Goal: Task Accomplishment & Management: Manage account settings

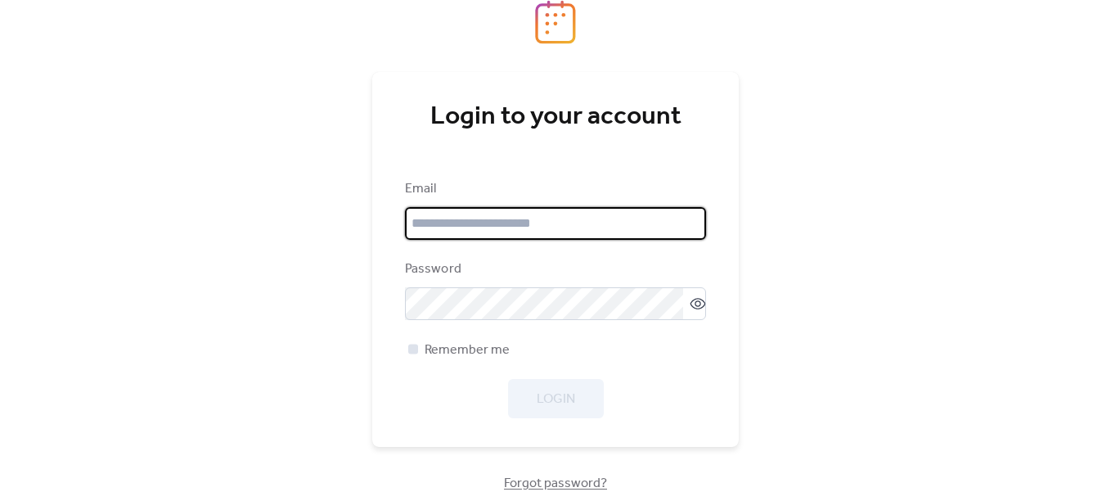
type input "**********"
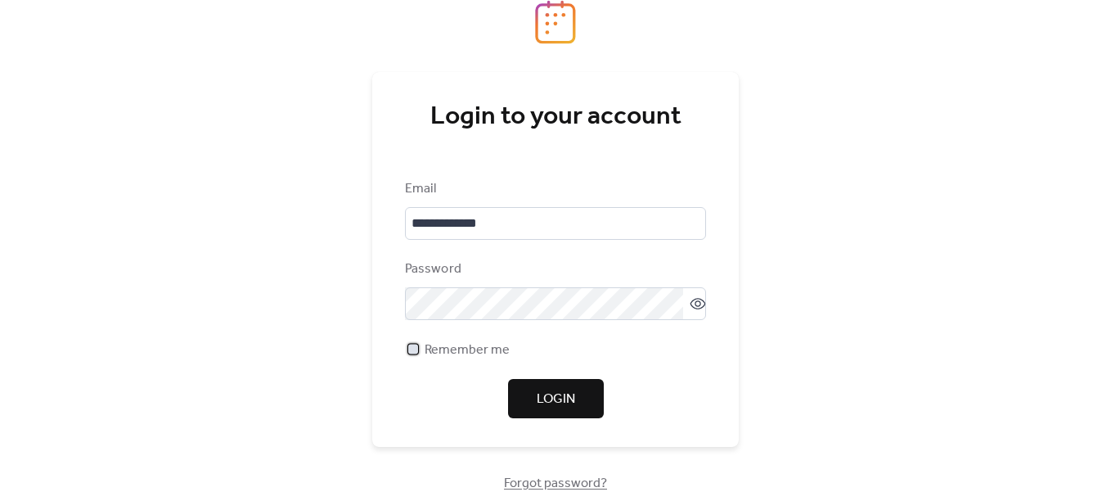
click at [460, 353] on span "Remember me" at bounding box center [466, 350] width 85 height 20
click at [534, 402] on button "Login" at bounding box center [556, 398] width 96 height 39
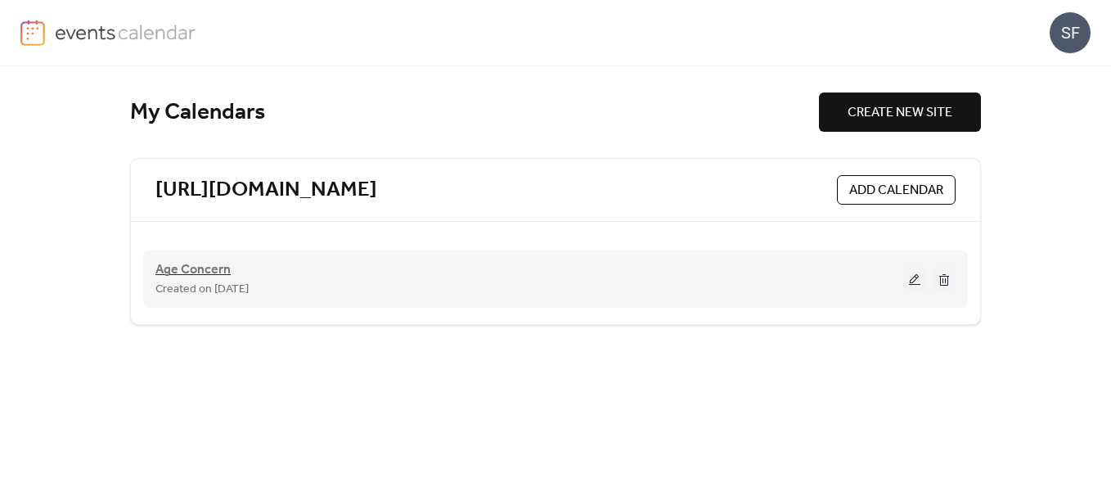
click at [213, 272] on span "Age Concern" at bounding box center [192, 270] width 75 height 20
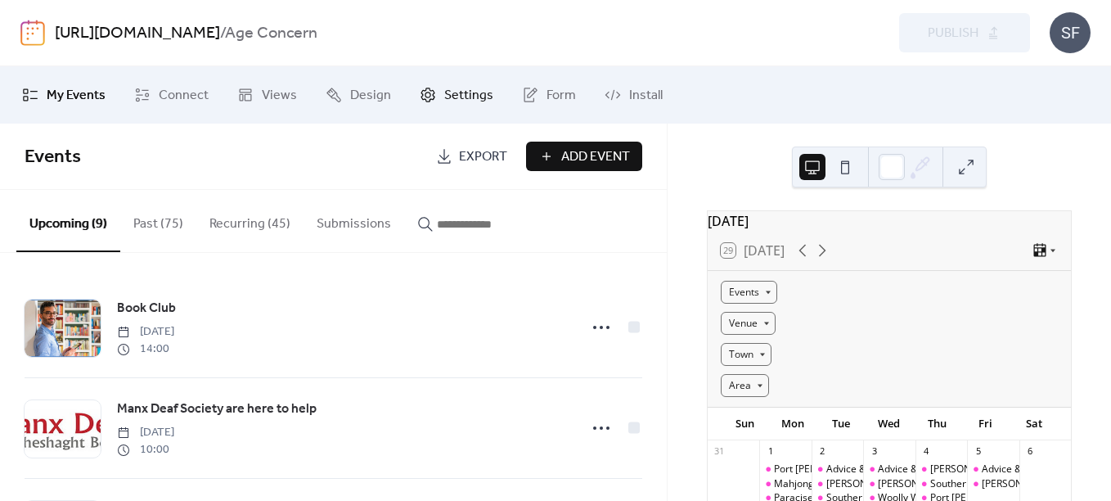
click at [447, 97] on span "Settings" at bounding box center [468, 96] width 49 height 20
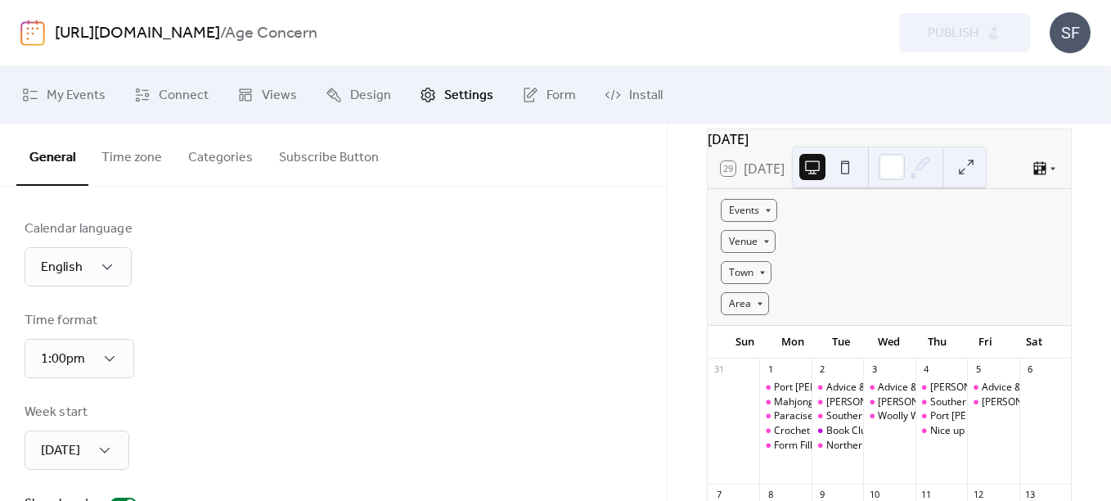
click at [132, 156] on button "Time zone" at bounding box center [131, 154] width 87 height 61
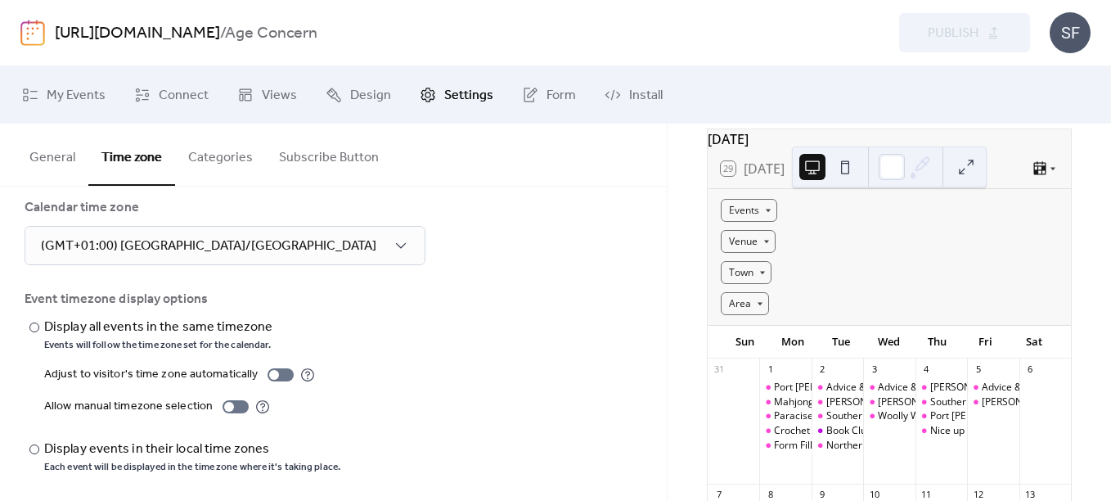
scroll to position [27, 0]
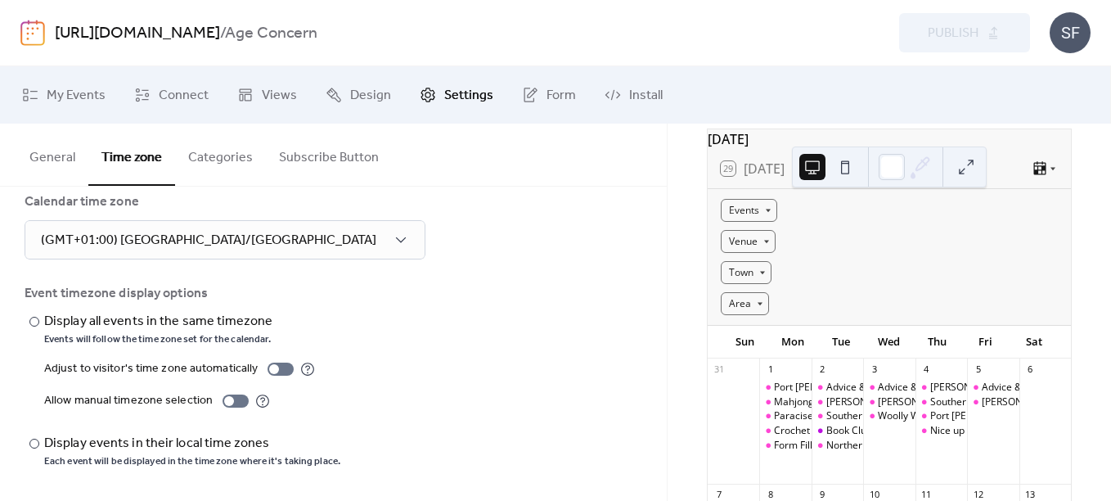
click at [237, 164] on button "Categories" at bounding box center [220, 154] width 91 height 61
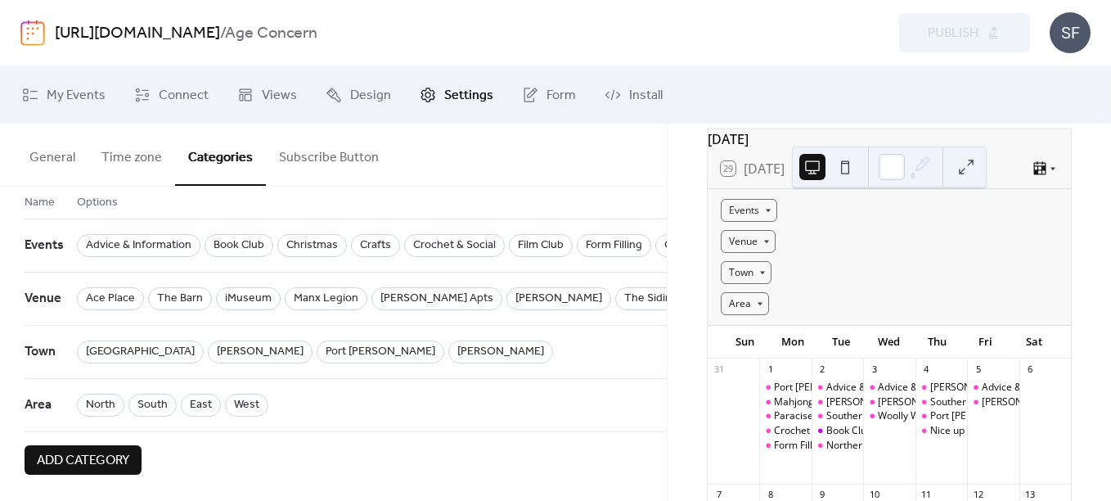
click at [305, 155] on button "Subscribe Button" at bounding box center [329, 154] width 126 height 61
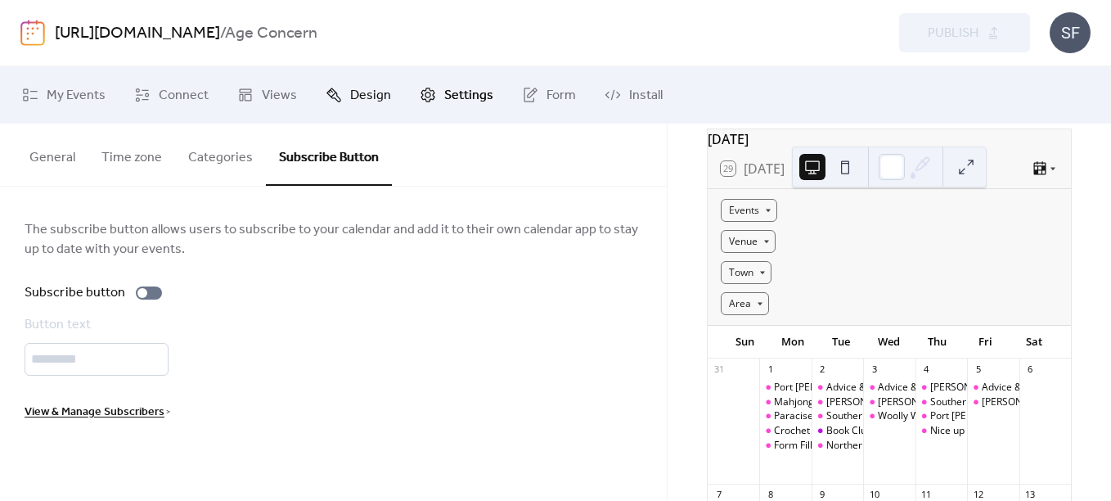
click at [362, 102] on span "Design" at bounding box center [370, 96] width 41 height 20
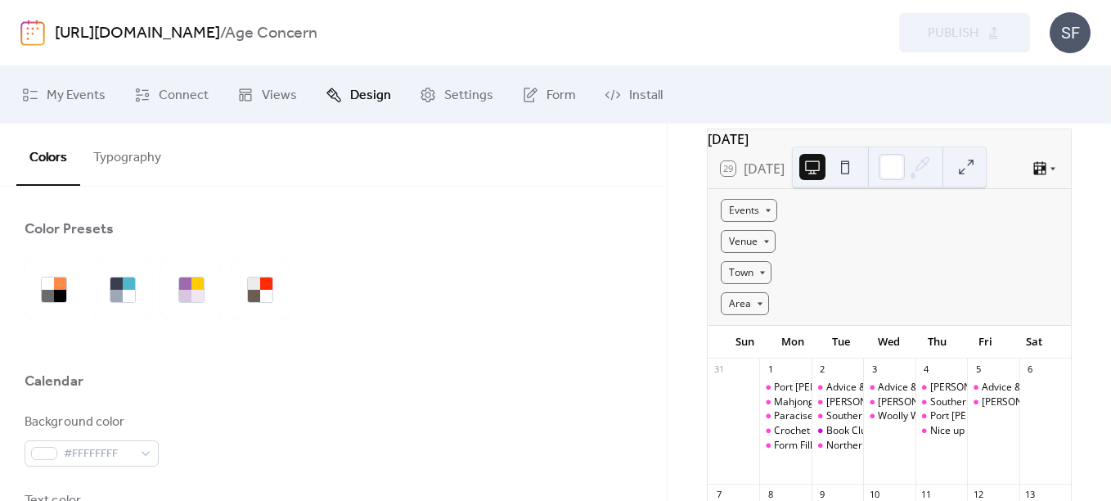
click at [140, 159] on button "Typography" at bounding box center [127, 154] width 94 height 61
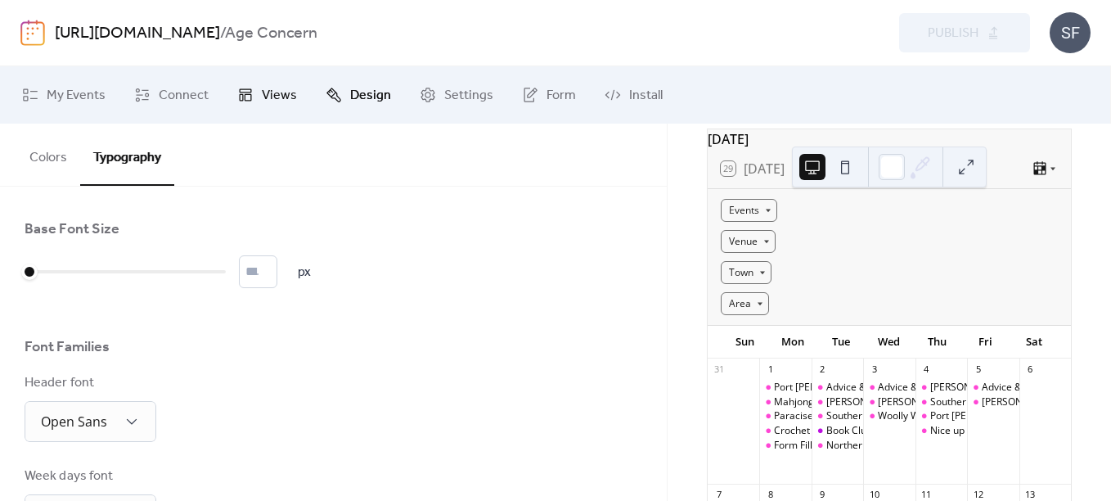
click at [263, 91] on span "Views" at bounding box center [279, 96] width 35 height 20
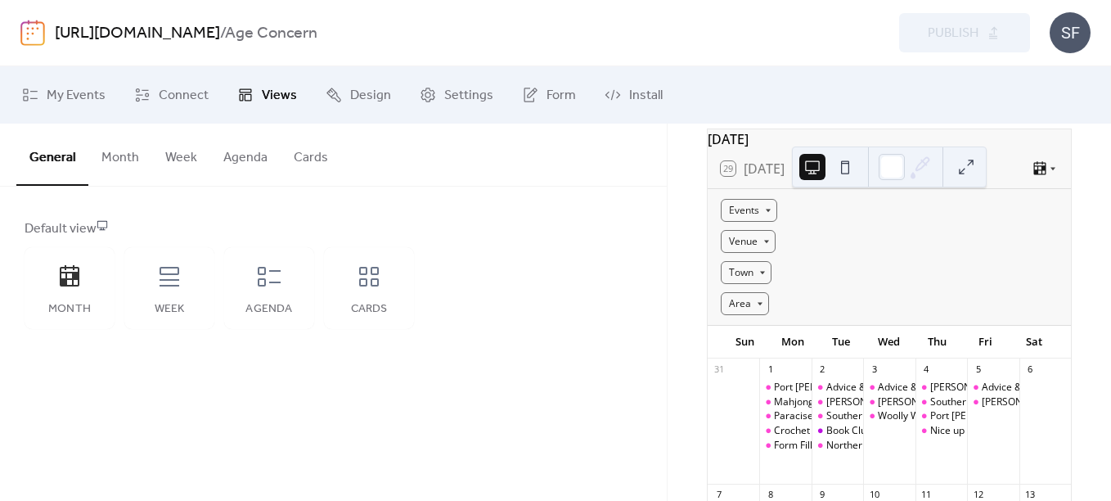
click at [99, 162] on button "Month" at bounding box center [120, 154] width 64 height 61
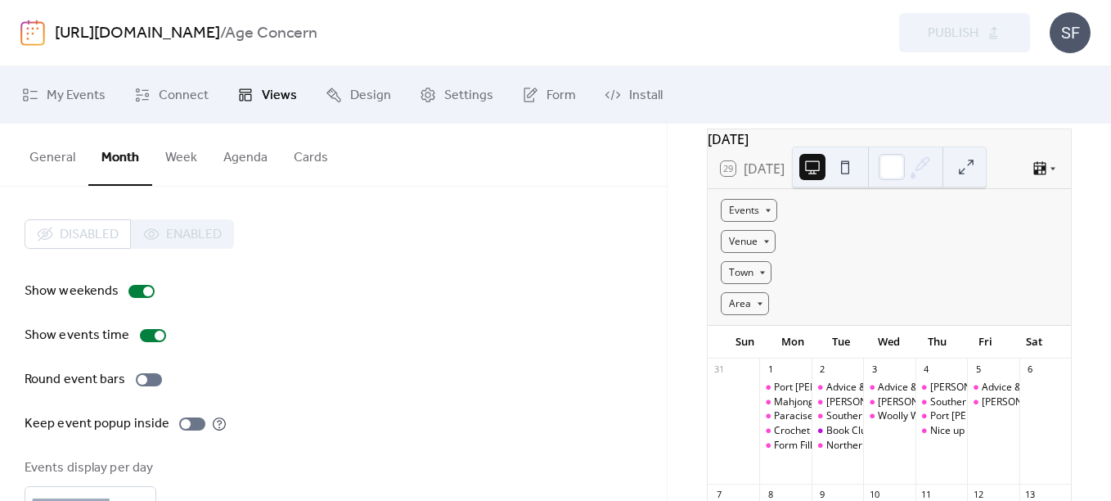
click at [315, 161] on button "Cards" at bounding box center [311, 154] width 61 height 61
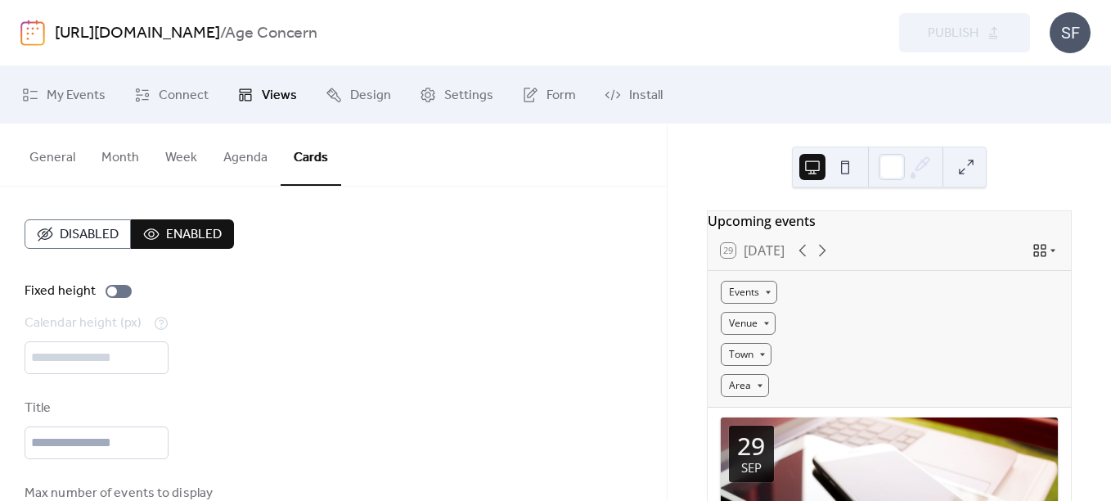
click at [260, 160] on button "Agenda" at bounding box center [245, 154] width 70 height 61
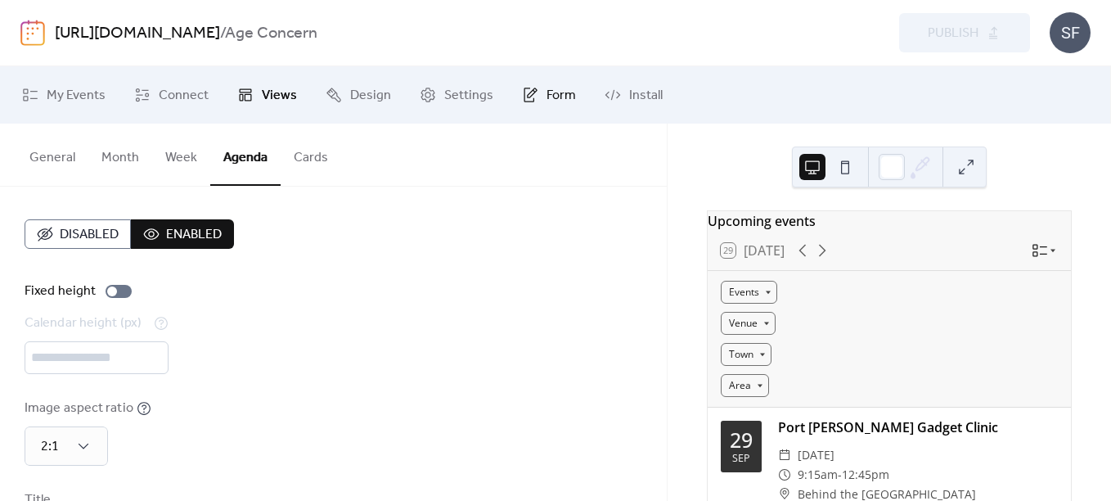
click at [534, 100] on link "Form" at bounding box center [549, 95] width 79 height 44
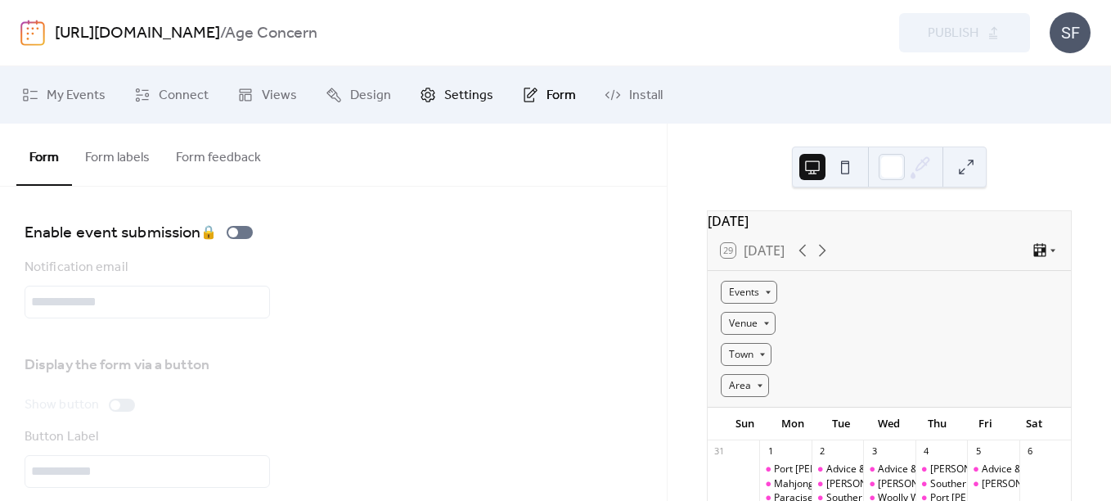
click at [463, 92] on span "Settings" at bounding box center [468, 96] width 49 height 20
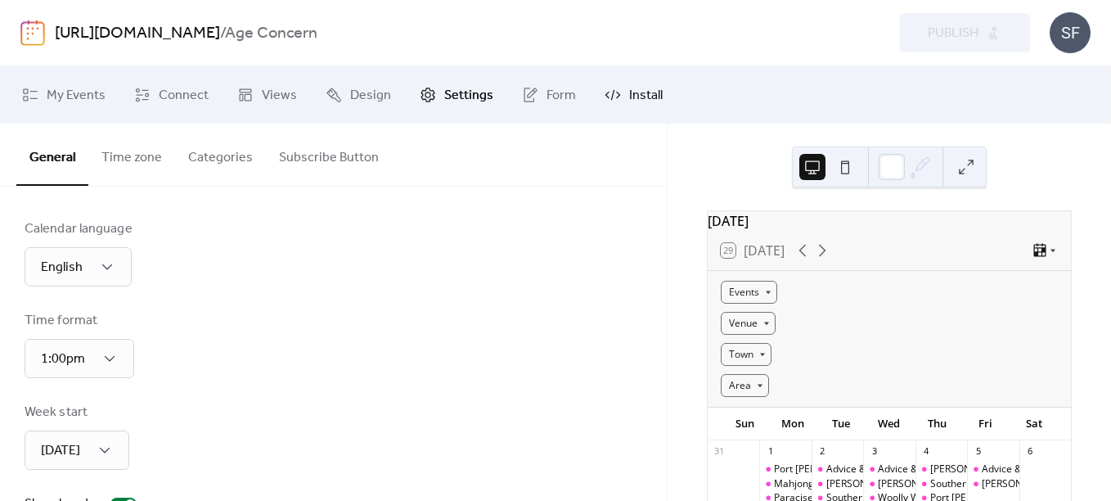
click at [651, 95] on span "Install" at bounding box center [646, 96] width 34 height 20
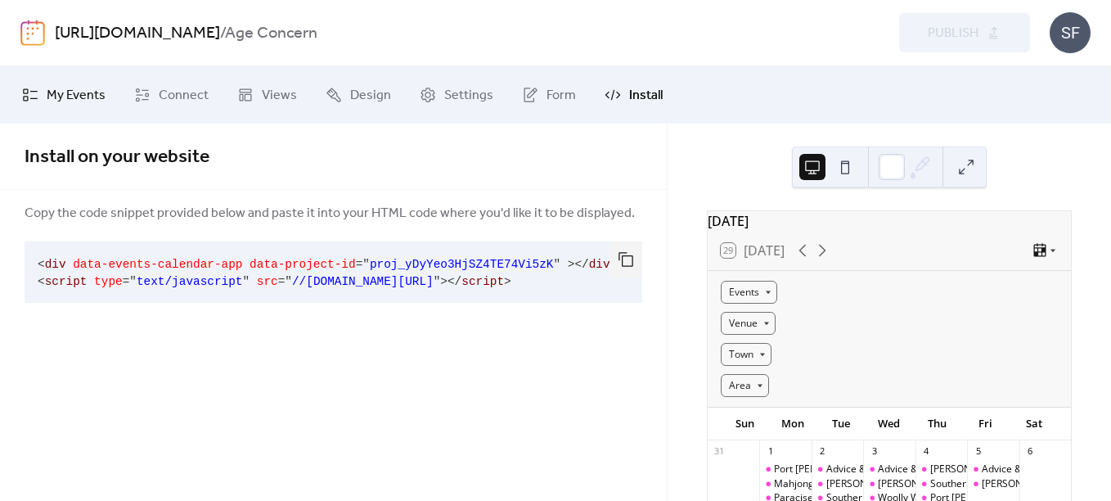
click at [91, 89] on span "My Events" at bounding box center [76, 96] width 59 height 20
